Goal: Information Seeking & Learning: Learn about a topic

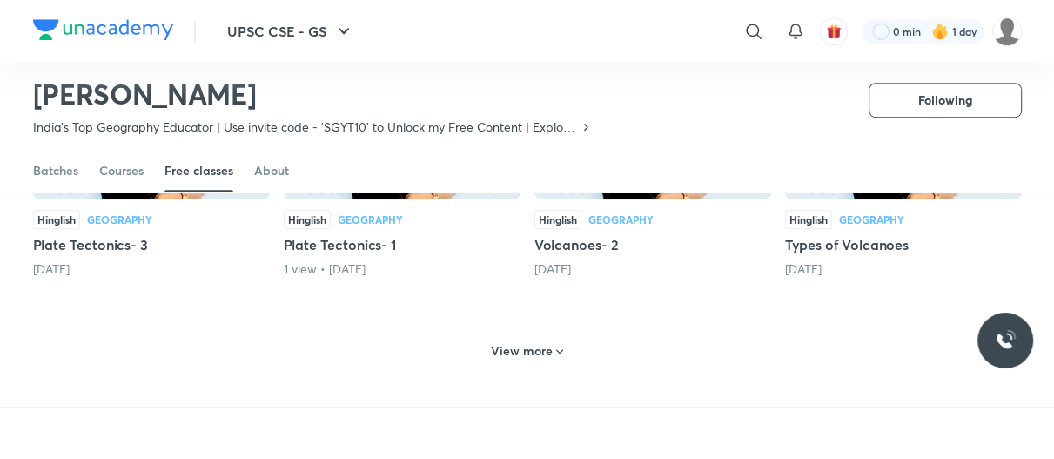
scroll to position [828, 0]
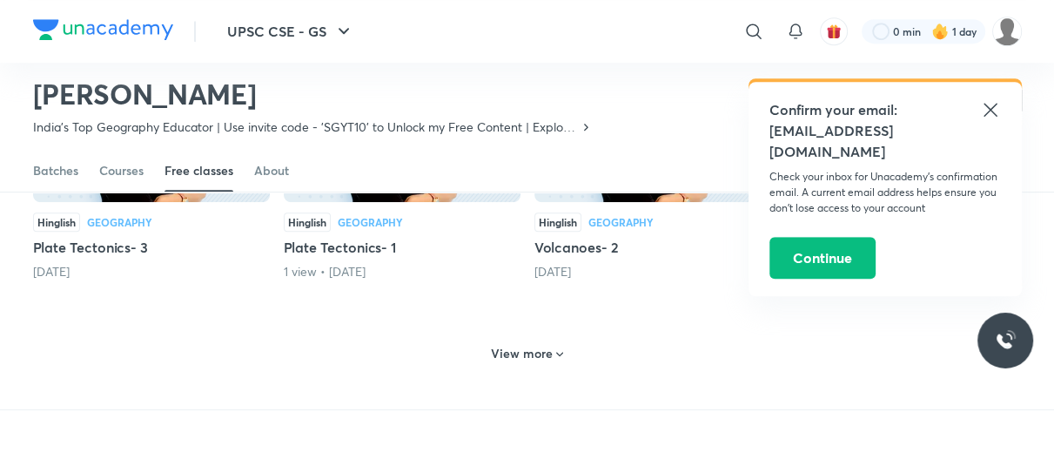
click at [508, 345] on h6 "View more" at bounding box center [522, 353] width 62 height 17
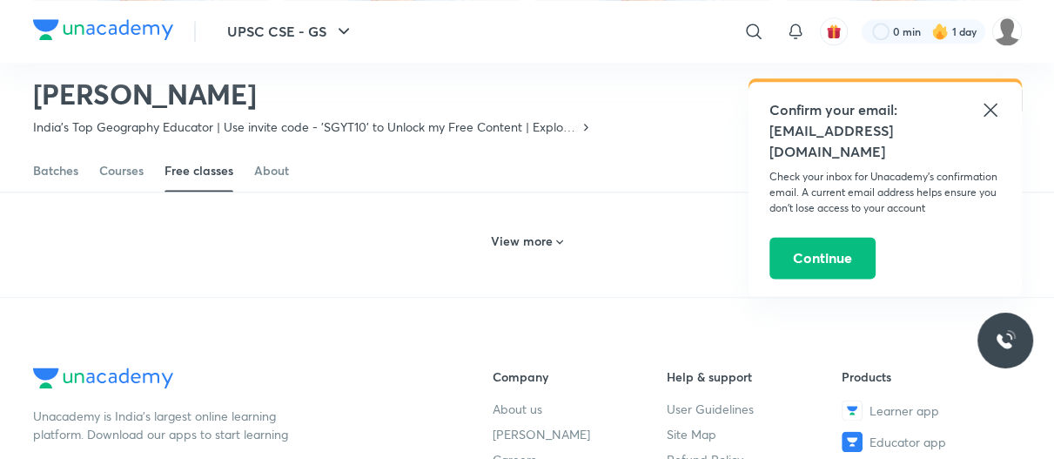
scroll to position [1748, 0]
click at [519, 234] on h6 "View more" at bounding box center [522, 242] width 62 height 17
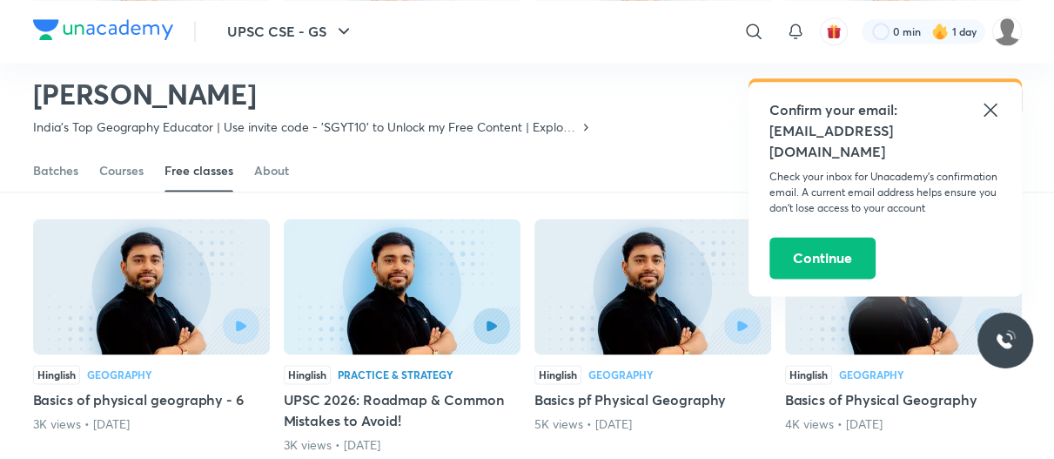
click at [989, 112] on icon at bounding box center [990, 109] width 21 height 21
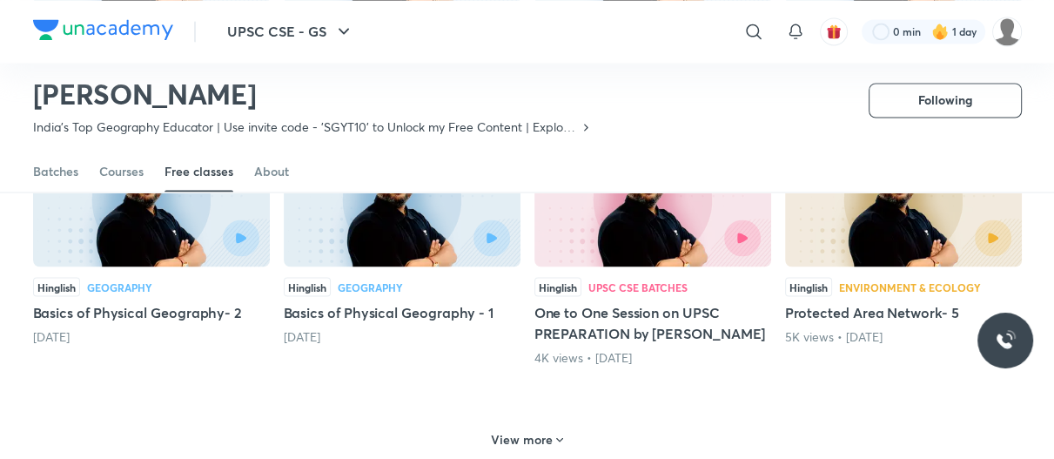
scroll to position [2392, 0]
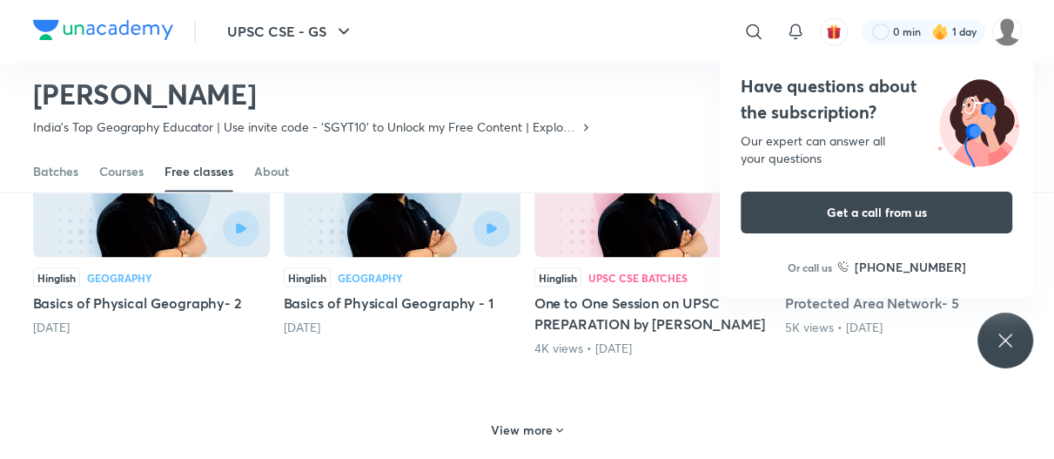
click at [531, 420] on h6 "View more" at bounding box center [522, 428] width 62 height 17
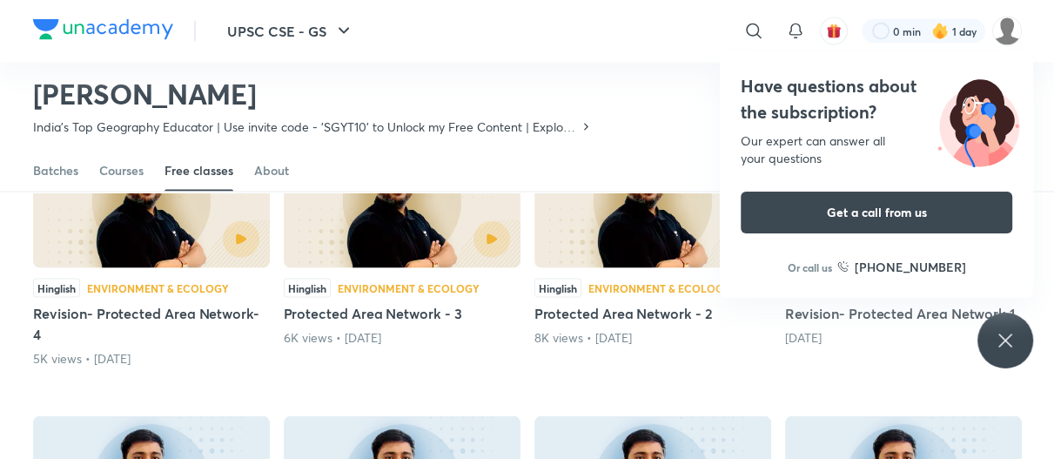
scroll to position [2671, 0]
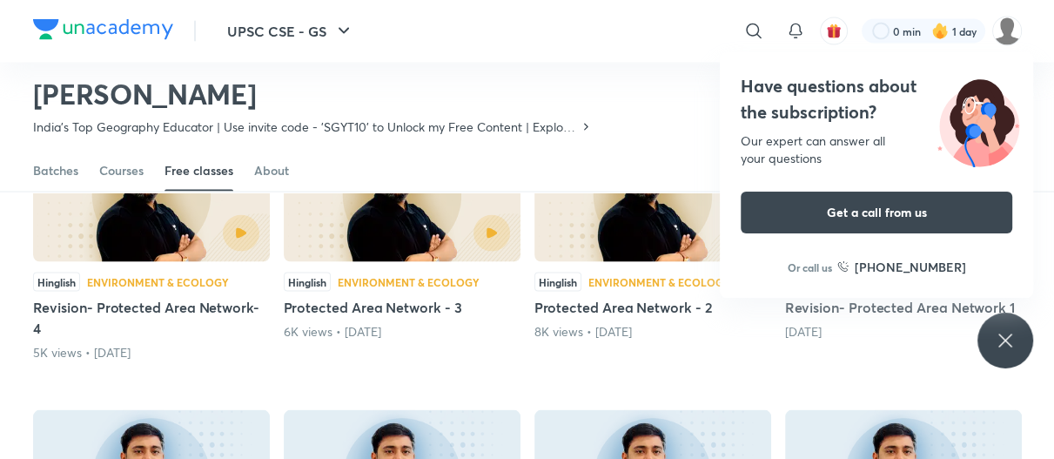
click at [1008, 337] on icon at bounding box center [1004, 339] width 13 height 13
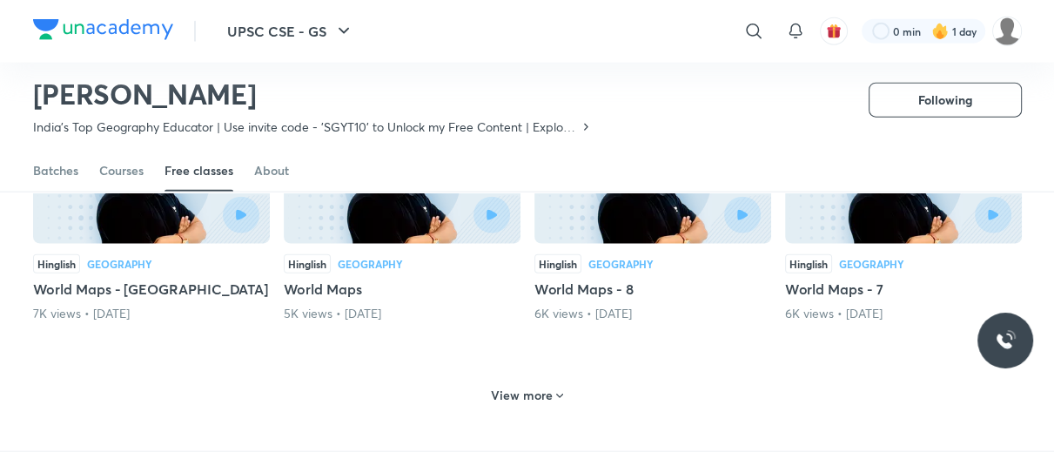
scroll to position [3235, 0]
click at [535, 387] on h6 "View more" at bounding box center [522, 395] width 62 height 17
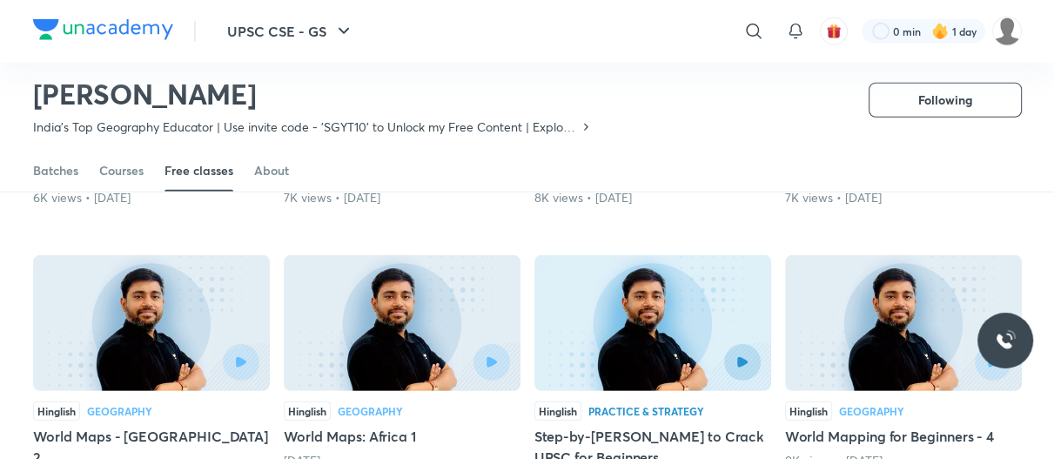
scroll to position [3897, 0]
click at [218, 313] on img at bounding box center [151, 324] width 237 height 136
click at [241, 357] on icon "button" at bounding box center [240, 362] width 11 height 11
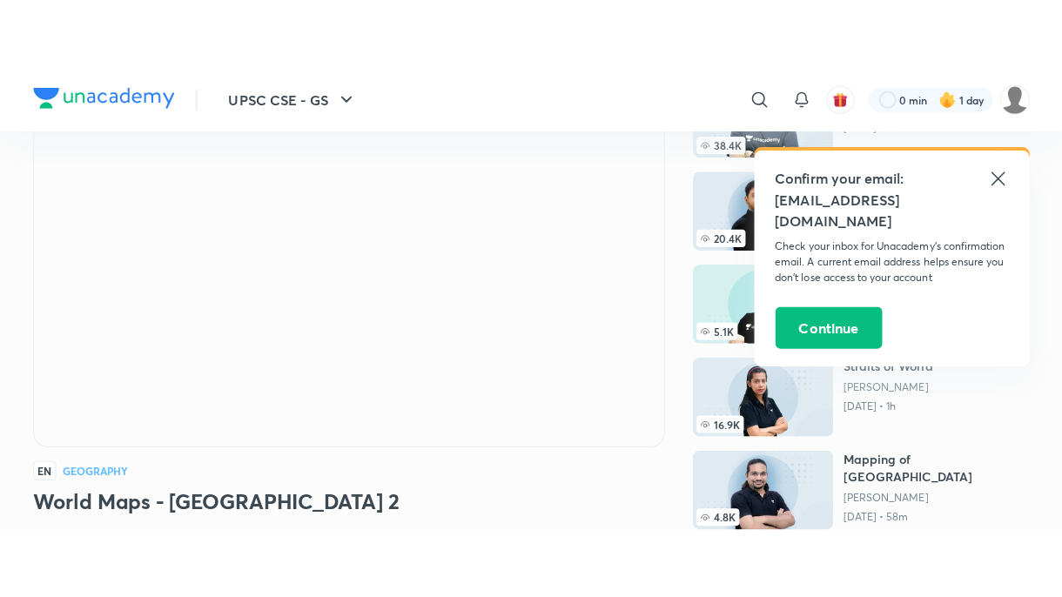
scroll to position [151, 0]
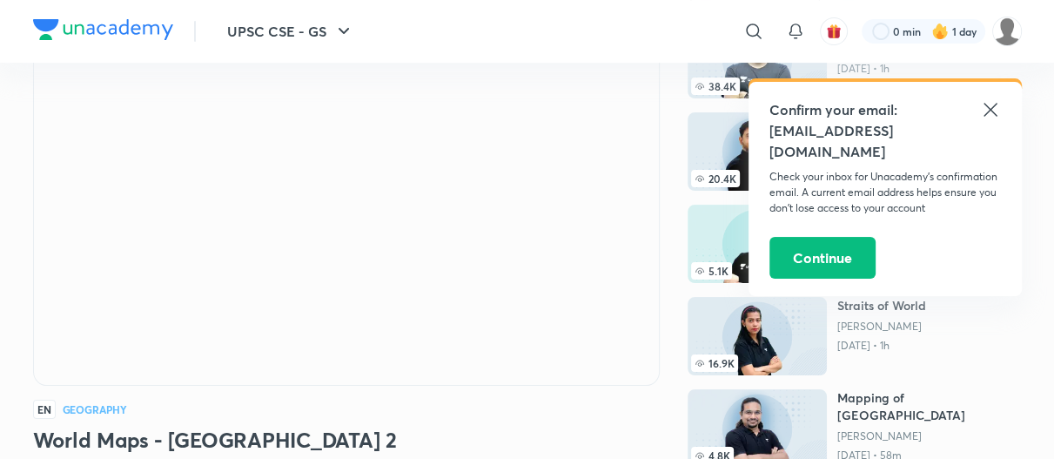
click at [989, 110] on icon at bounding box center [990, 109] width 13 height 13
